Goal: Task Accomplishment & Management: Manage account settings

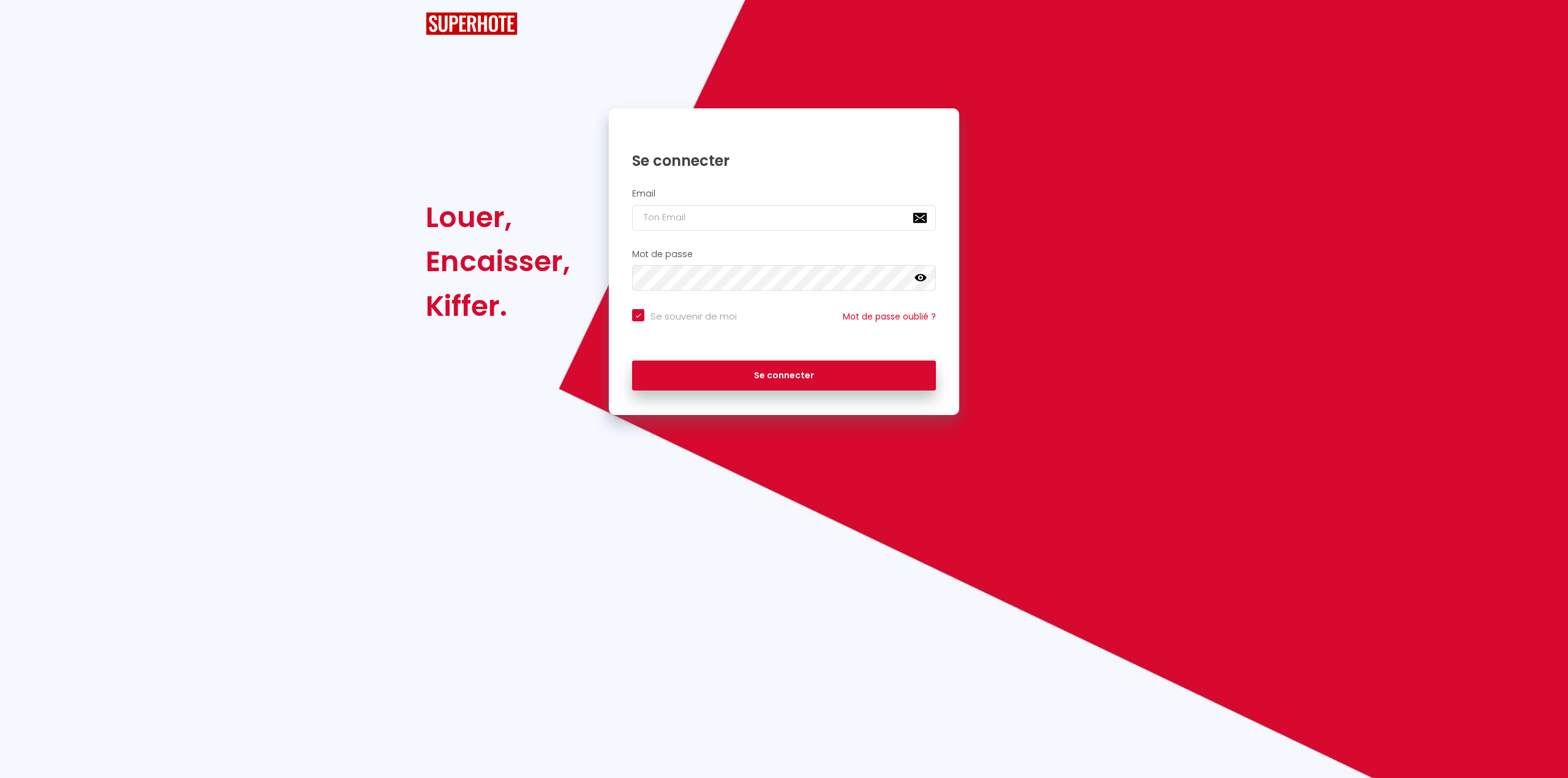
checkbox input "true"
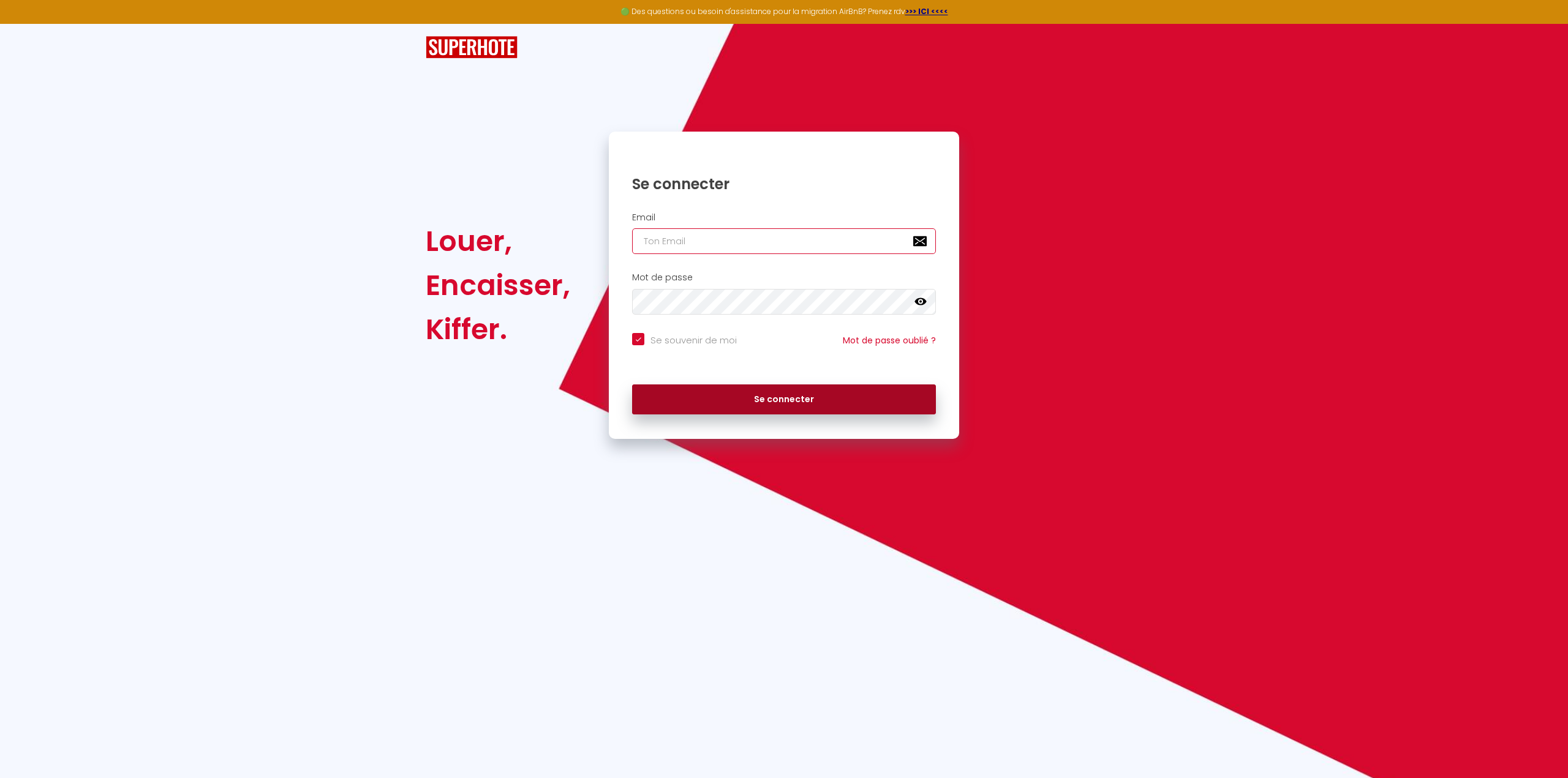
type input "[EMAIL_ADDRESS][DOMAIN_NAME]"
click at [763, 399] on button "Se connecter" at bounding box center [784, 399] width 304 height 31
checkbox input "true"
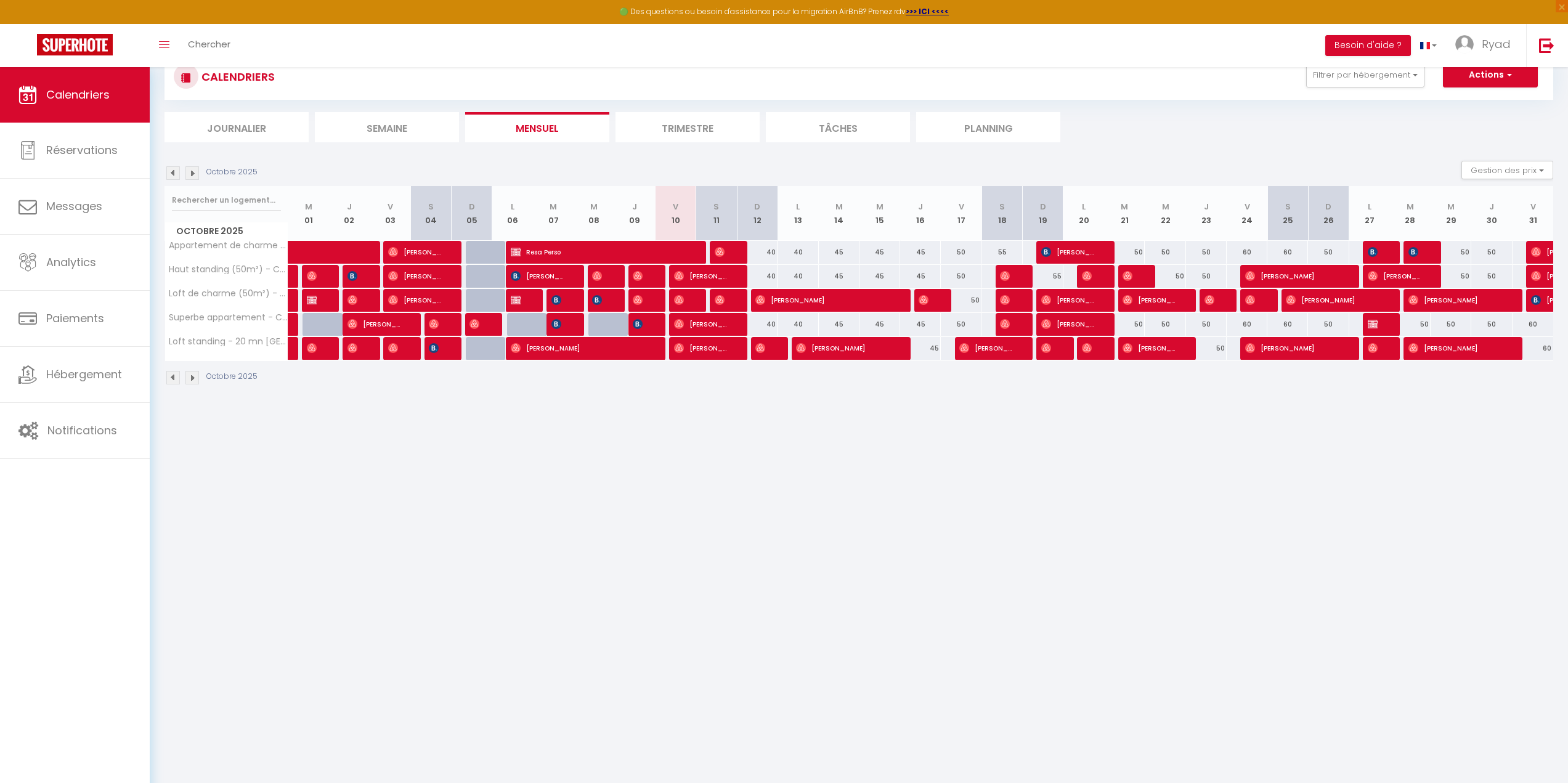
scroll to position [62, 0]
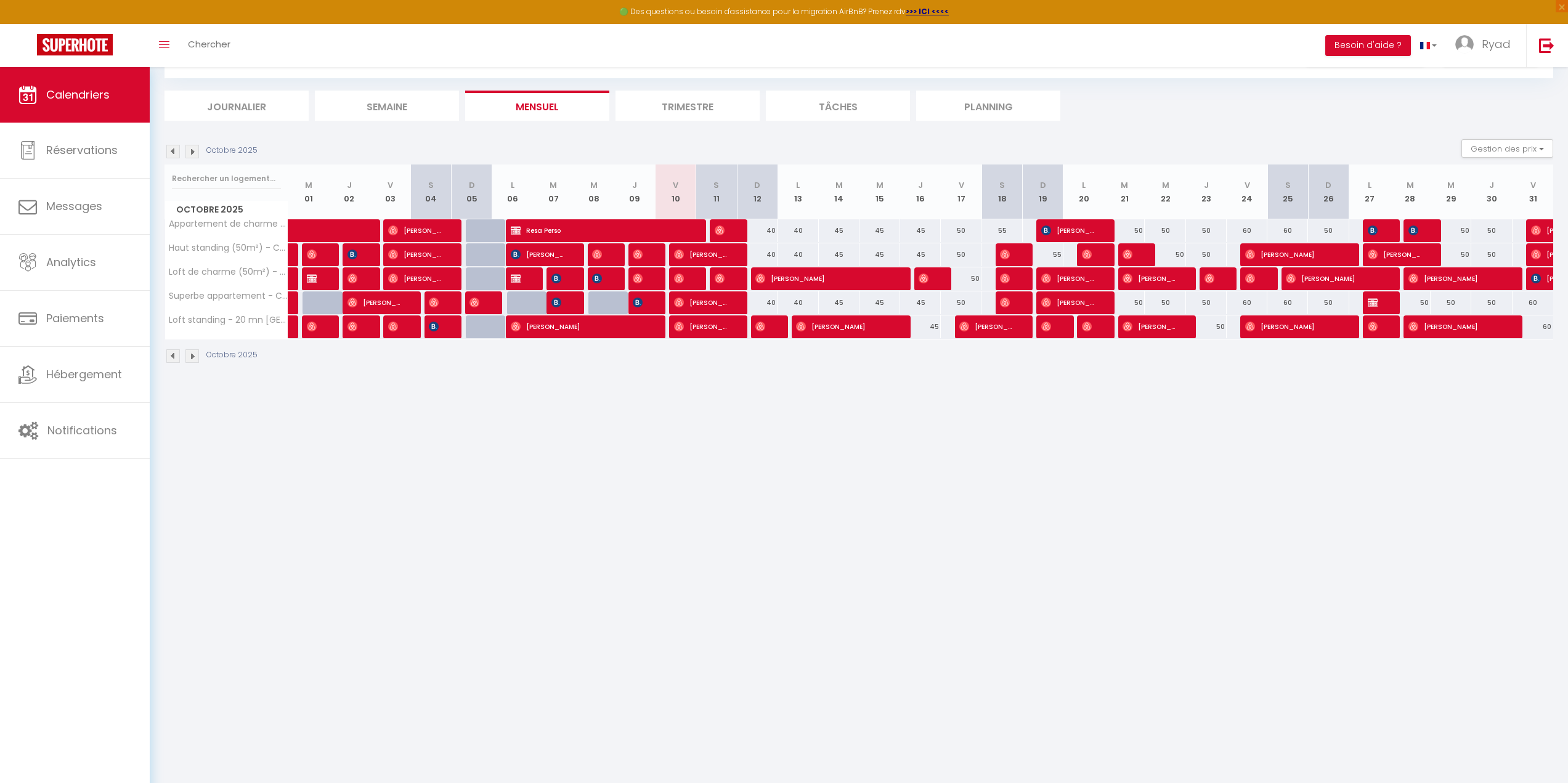
click at [698, 105] on li "Trimestre" at bounding box center [687, 106] width 144 height 30
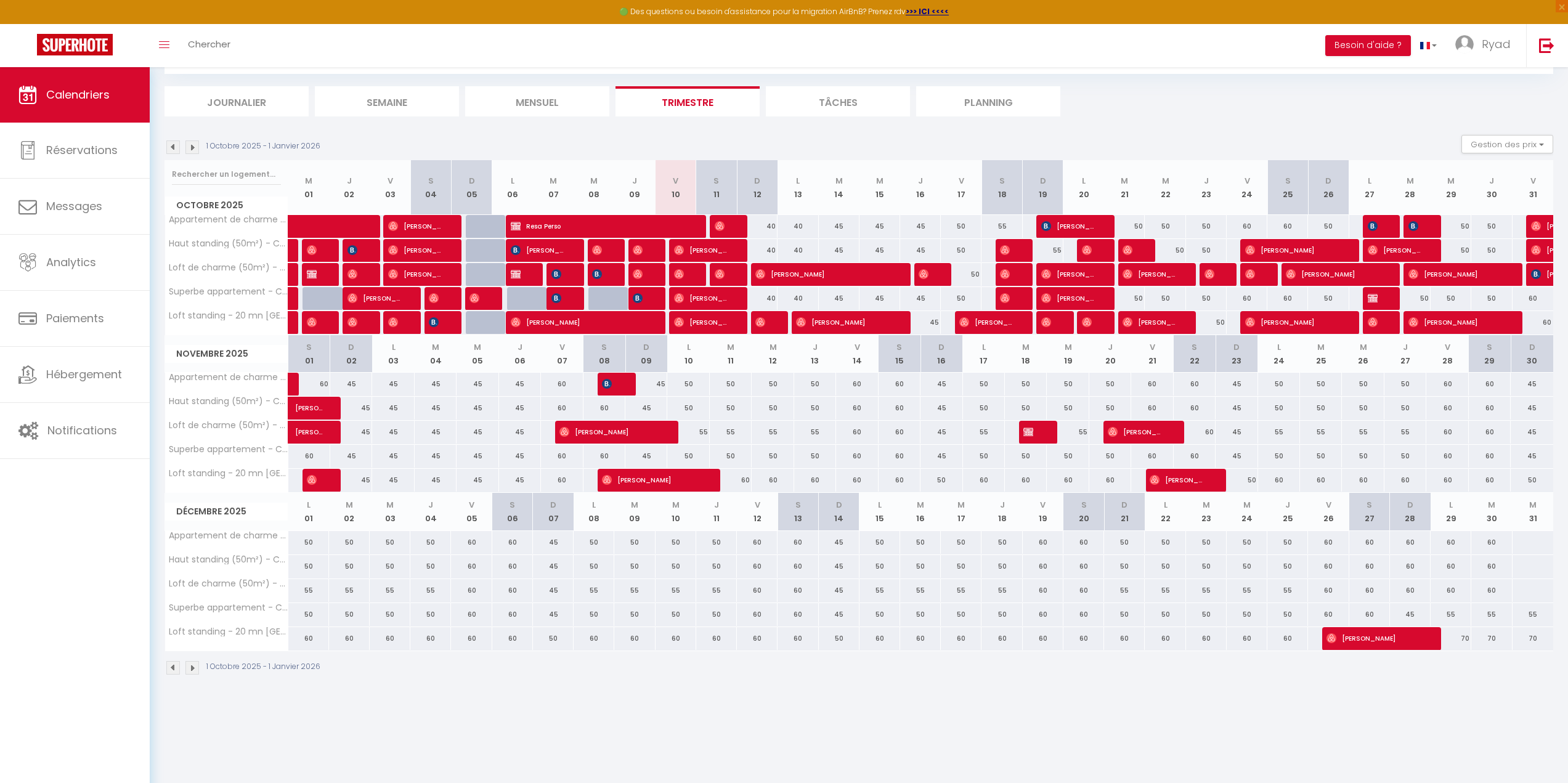
scroll to position [67, 0]
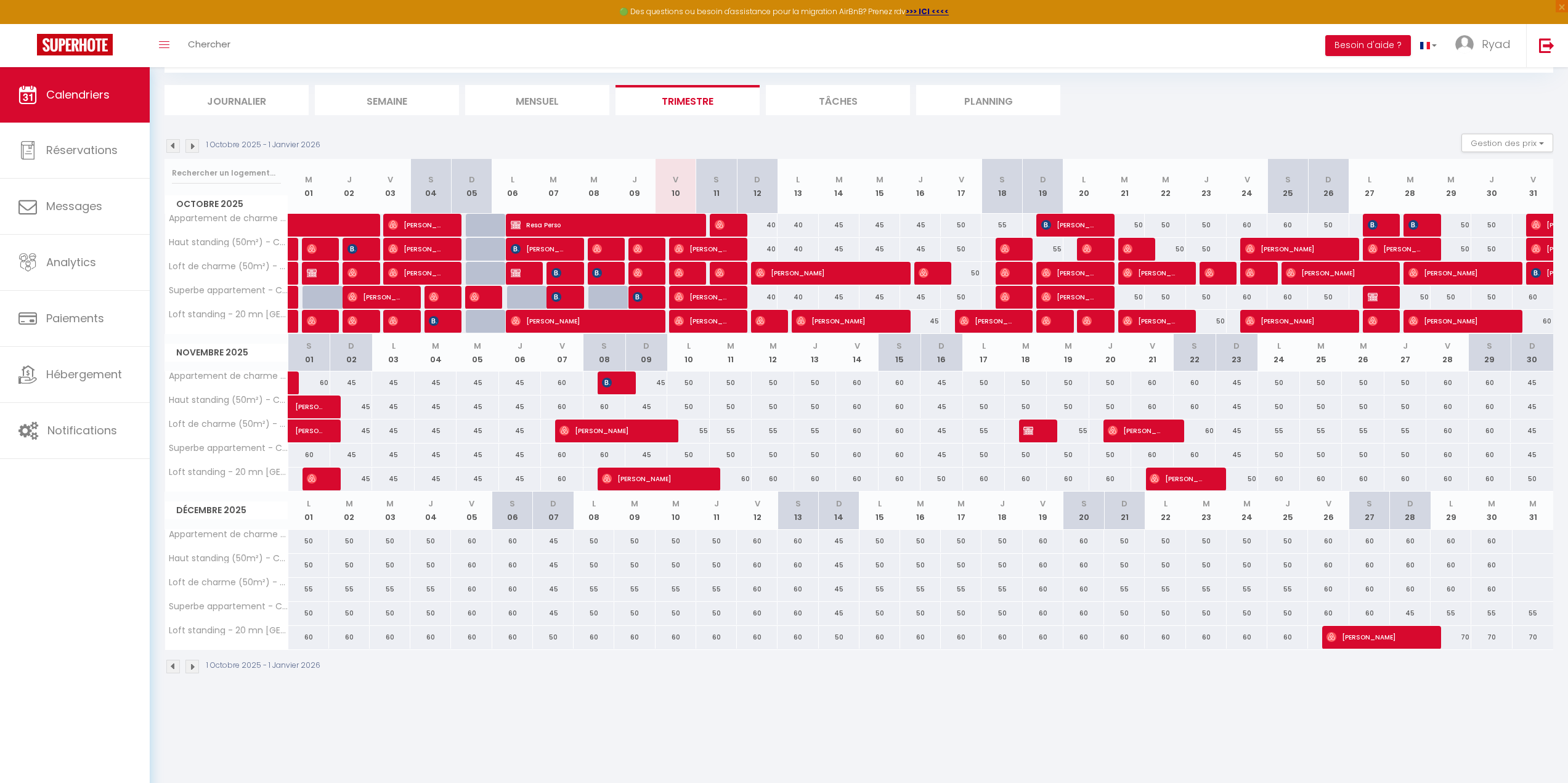
click at [191, 146] on img at bounding box center [192, 146] width 14 height 14
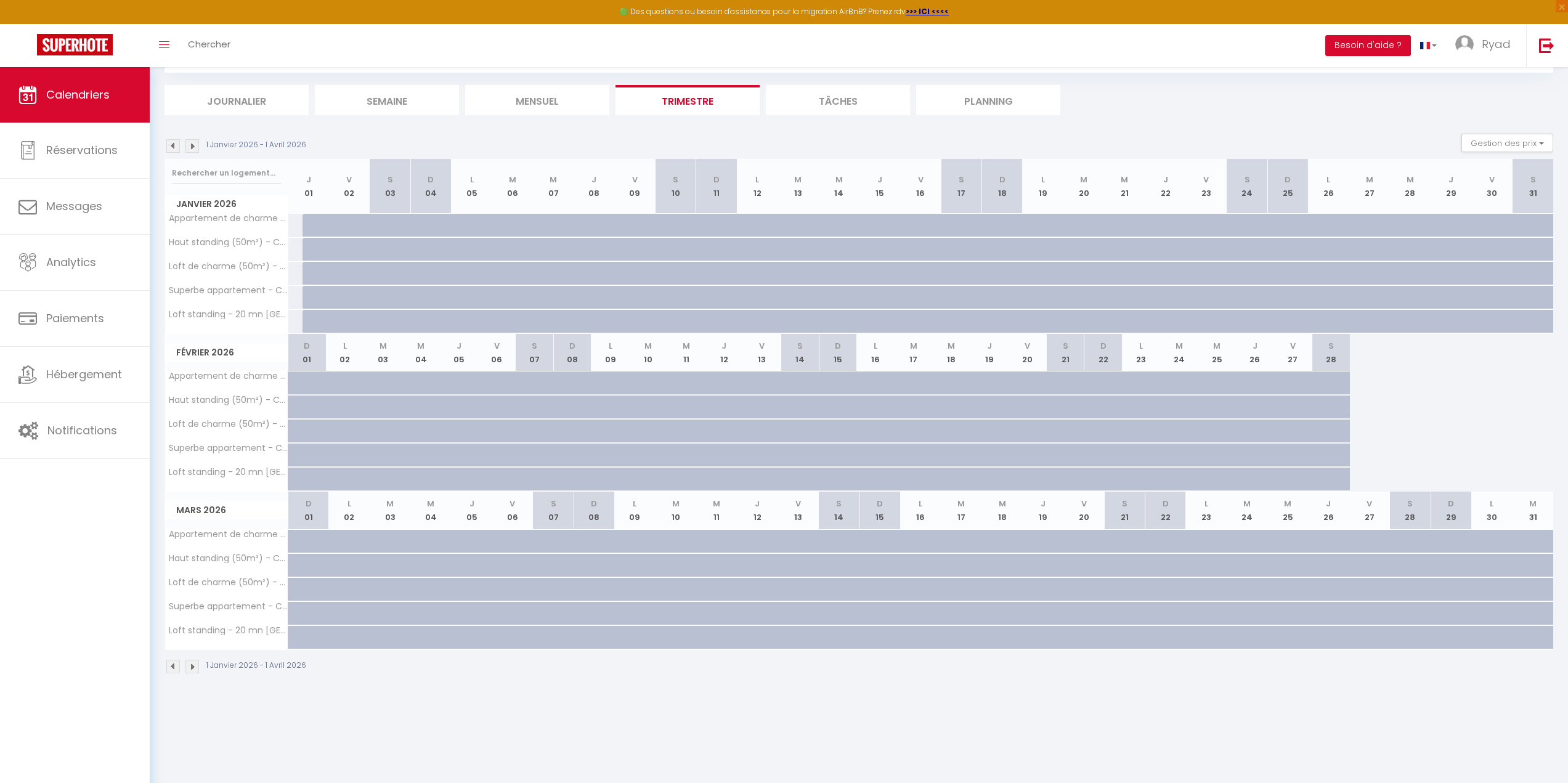
click at [167, 144] on img at bounding box center [173, 146] width 14 height 14
